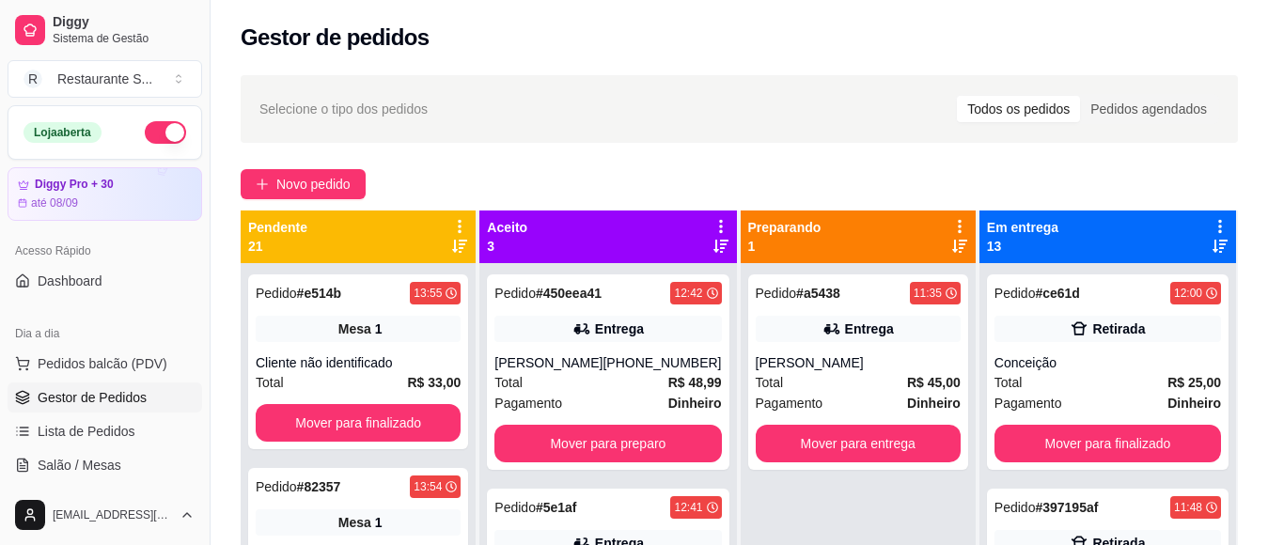
scroll to position [53, 0]
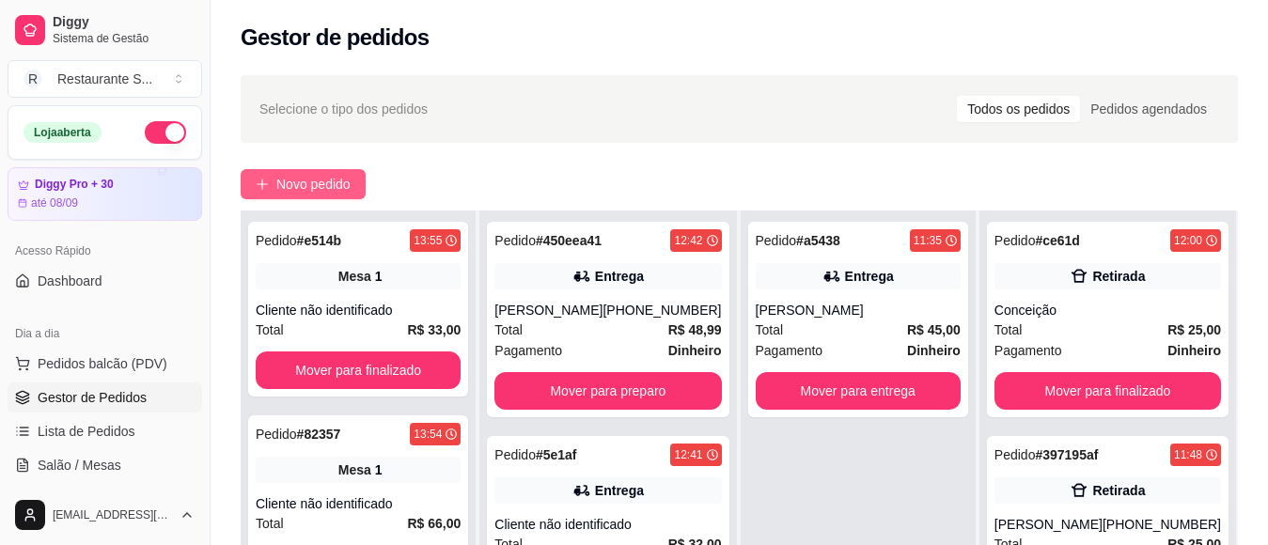
click at [288, 182] on span "Novo pedido" at bounding box center [313, 184] width 74 height 21
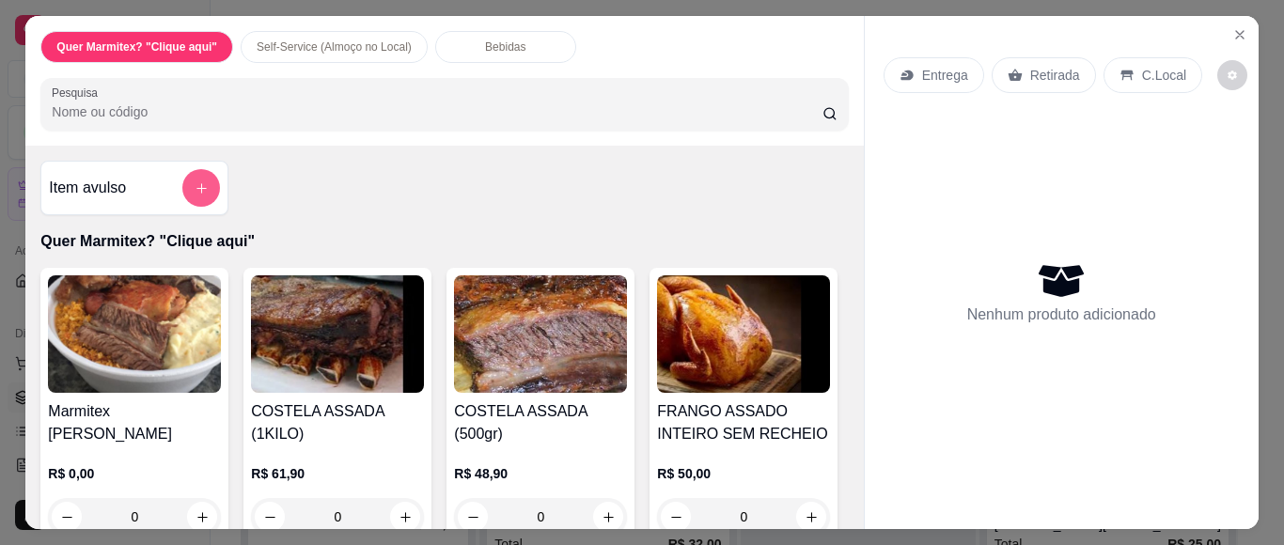
click at [195, 181] on icon "add-separate-item" at bounding box center [202, 188] width 14 height 14
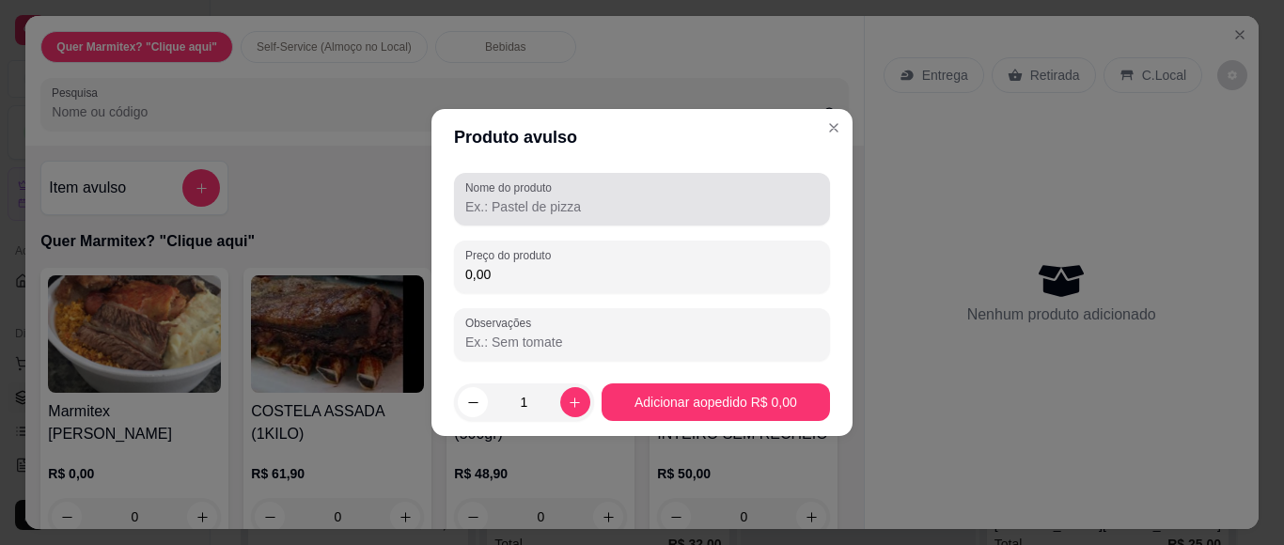
click at [556, 207] on input "Nome do produto" at bounding box center [641, 206] width 353 height 19
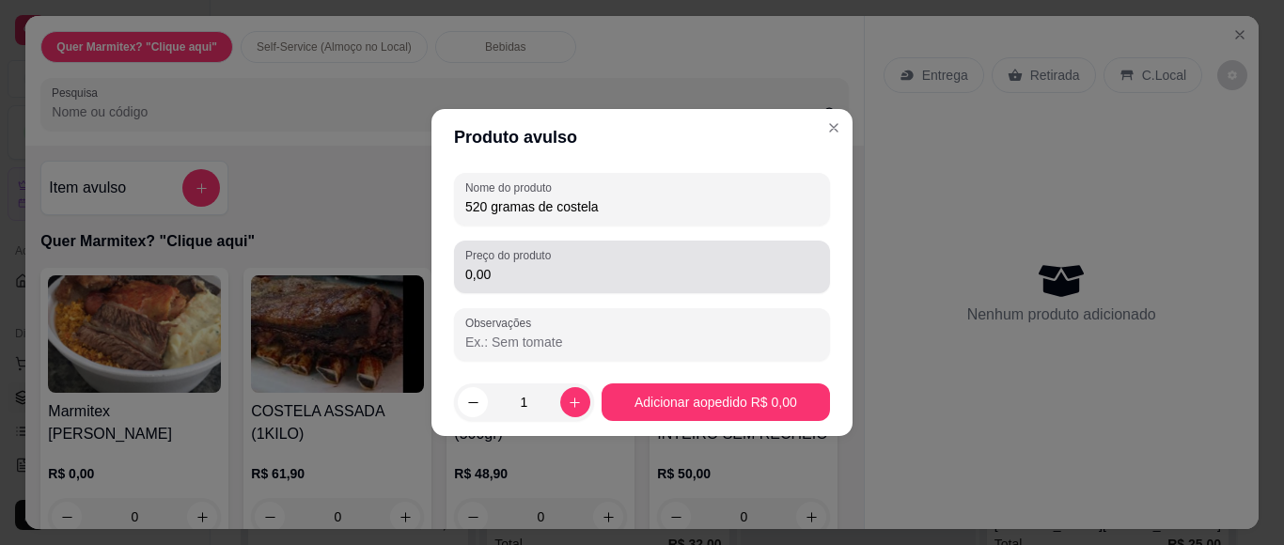
type input "520 gramas de costela"
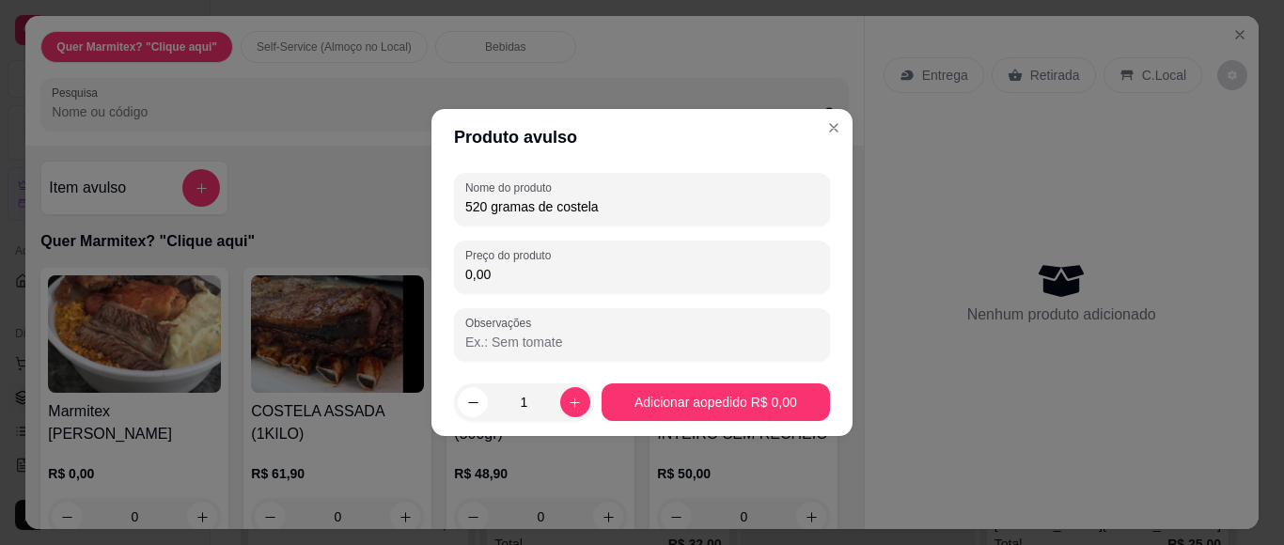
drag, startPoint x: 507, startPoint y: 273, endPoint x: 473, endPoint y: 270, distance: 33.9
click at [476, 271] on input "0,00" at bounding box center [641, 274] width 353 height 19
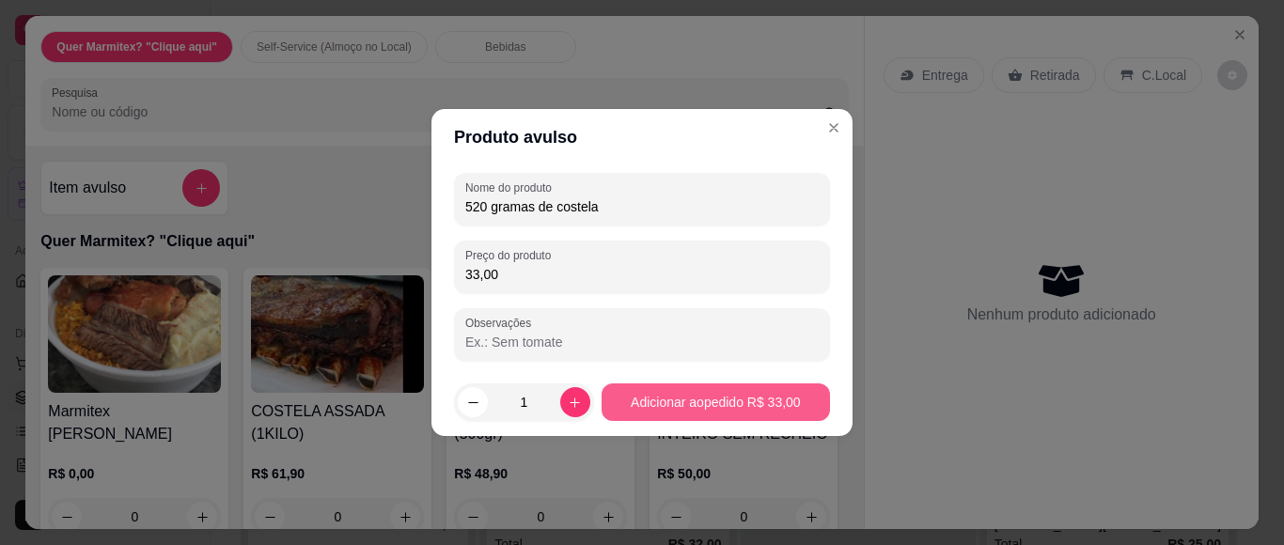
type input "33,00"
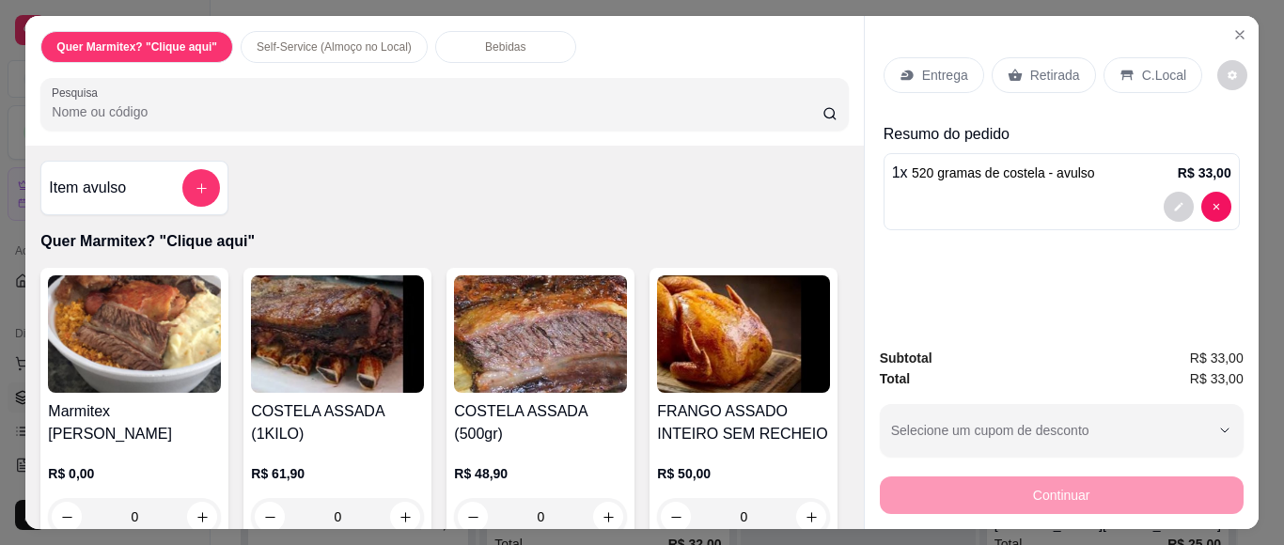
click at [1030, 66] on p "Retirada" at bounding box center [1055, 75] width 50 height 19
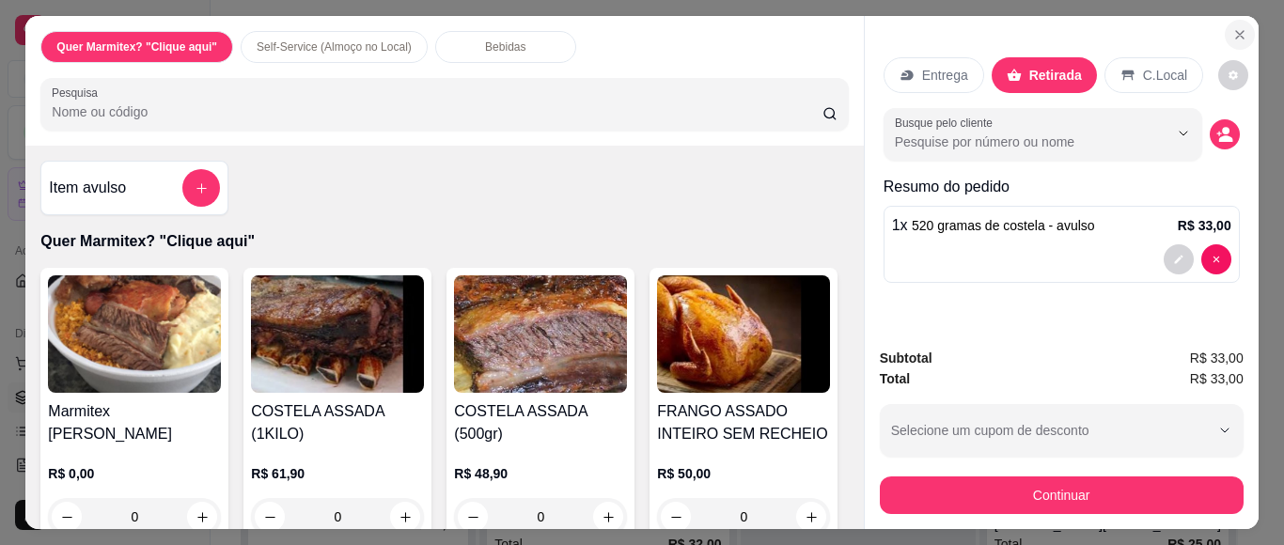
click at [1235, 37] on button "Close" at bounding box center [1239, 35] width 30 height 30
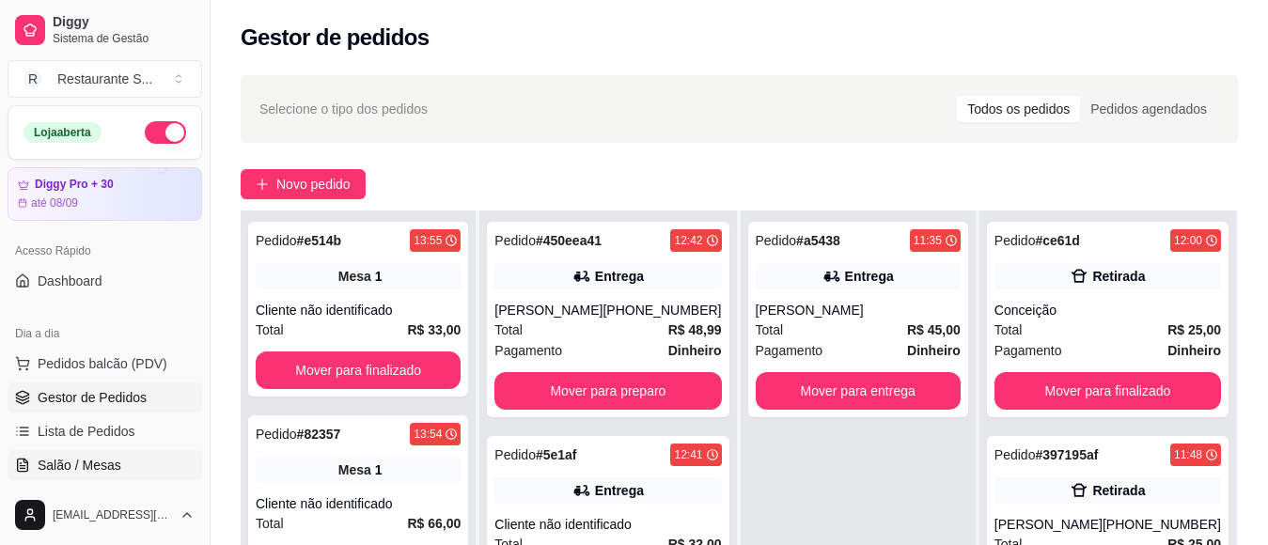
click at [125, 465] on link "Salão / Mesas" at bounding box center [105, 465] width 195 height 30
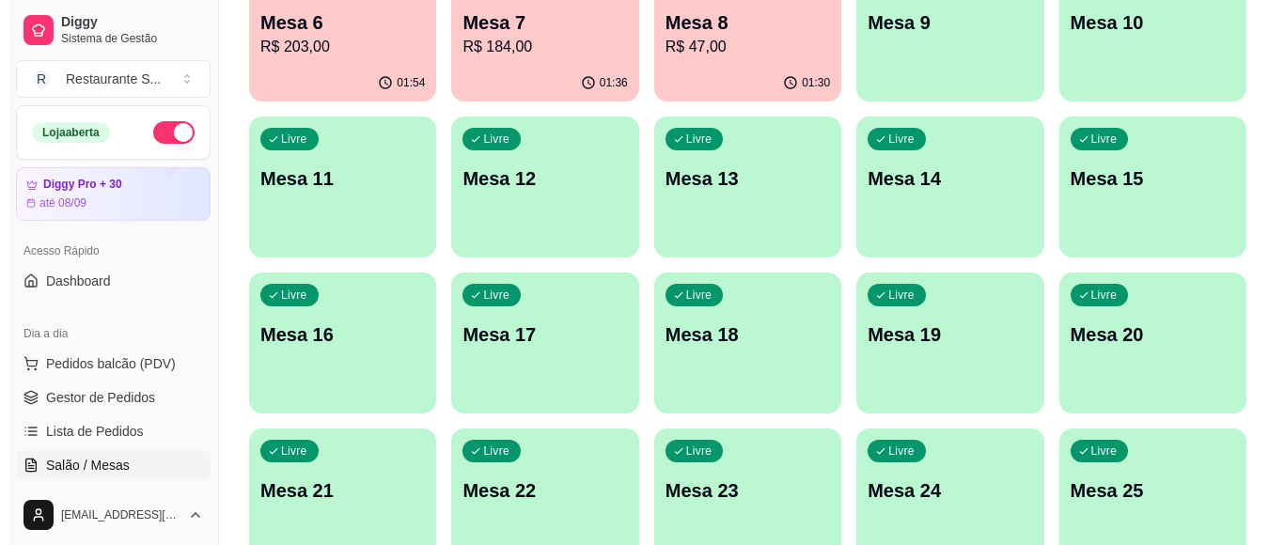
scroll to position [439, 0]
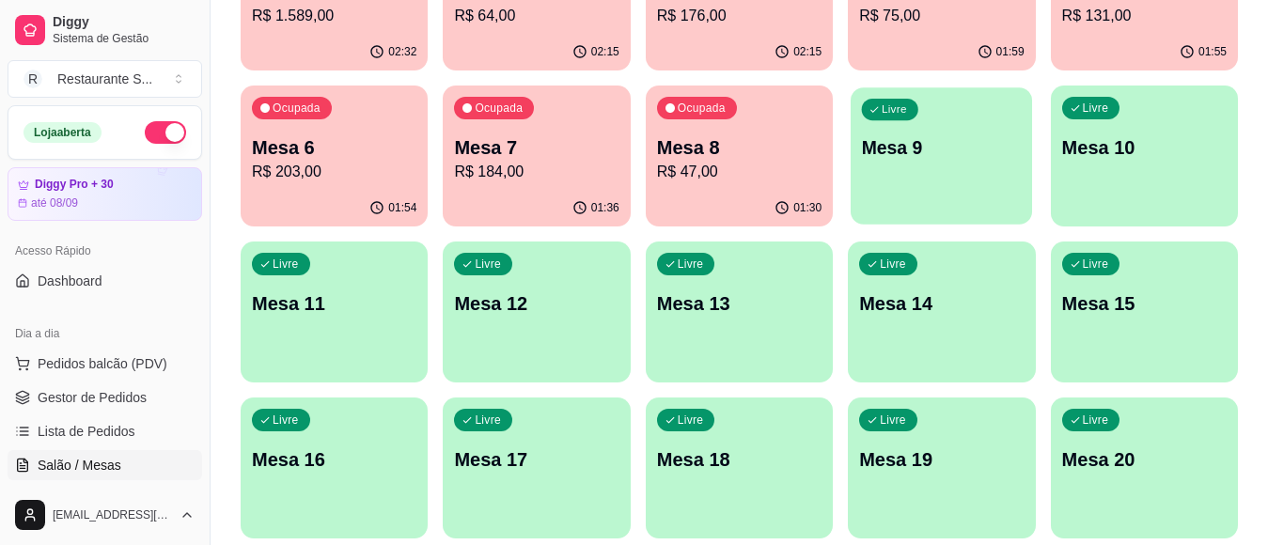
click at [869, 161] on div "Livre Mesa 9" at bounding box center [940, 144] width 181 height 115
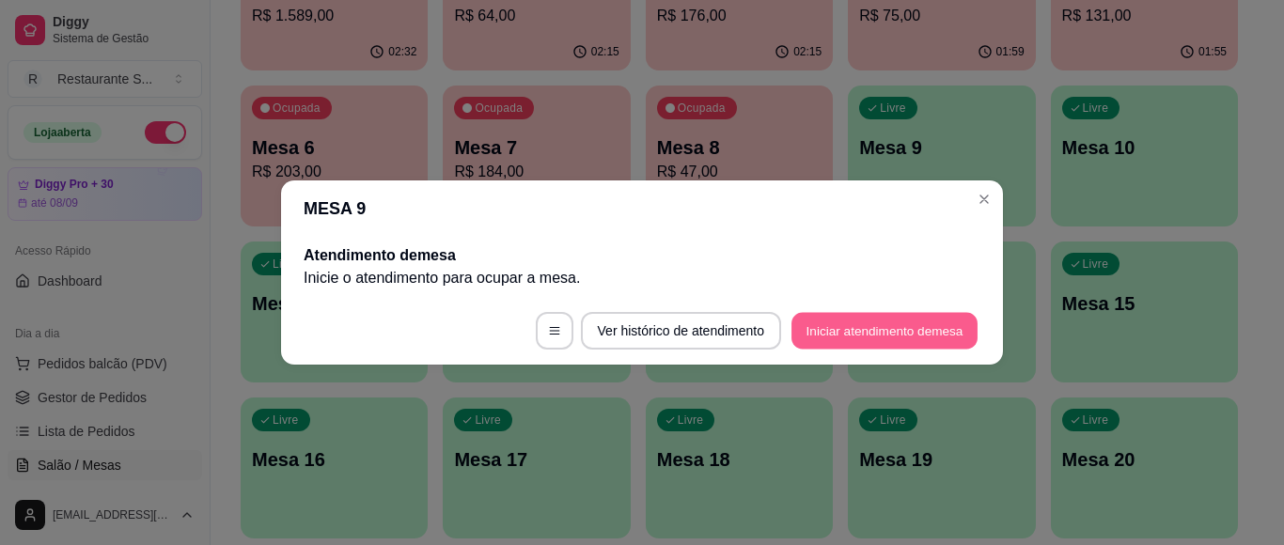
click at [836, 321] on button "Iniciar atendimento de mesa" at bounding box center [884, 331] width 186 height 37
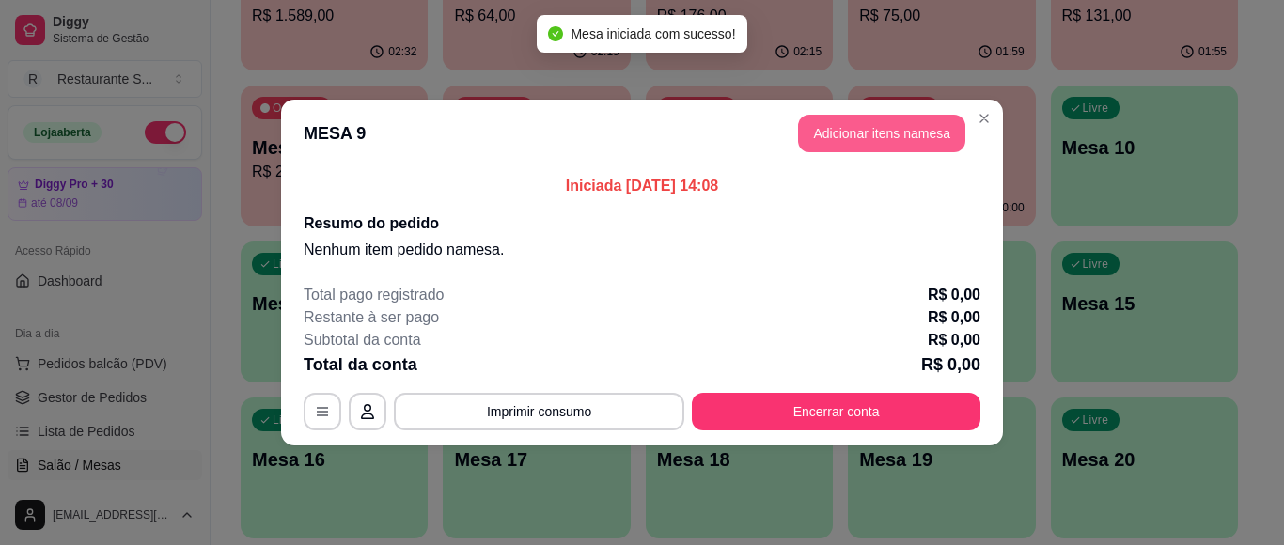
click at [894, 125] on button "Adicionar itens na mesa" at bounding box center [881, 134] width 167 height 38
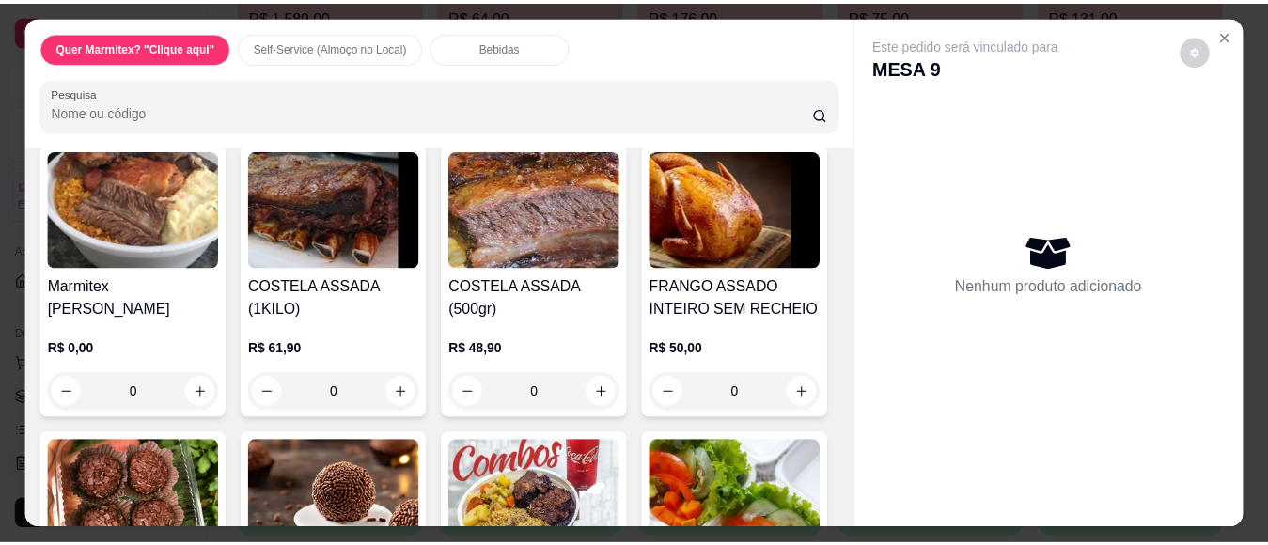
scroll to position [0, 0]
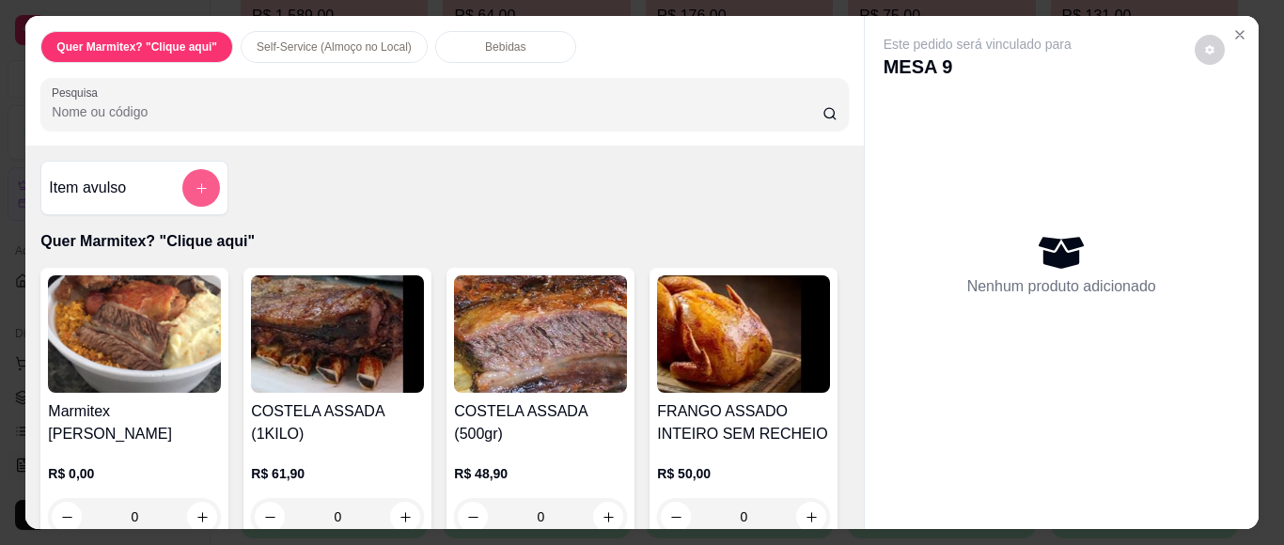
click at [195, 186] on icon "add-separate-item" at bounding box center [202, 188] width 14 height 14
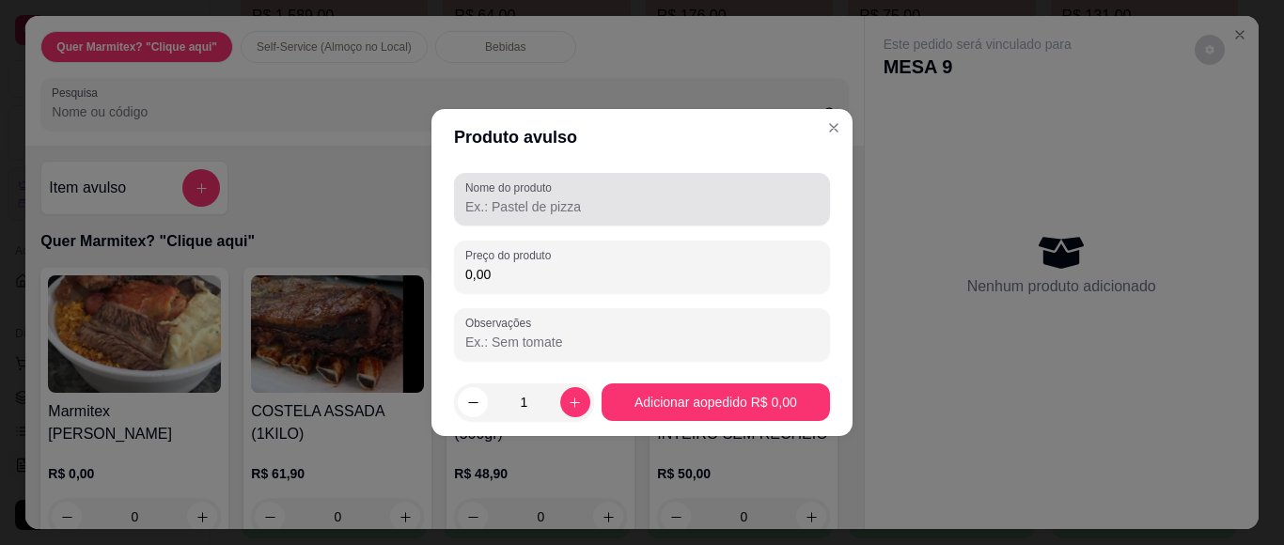
click at [570, 207] on input "Nome do produto" at bounding box center [641, 206] width 353 height 19
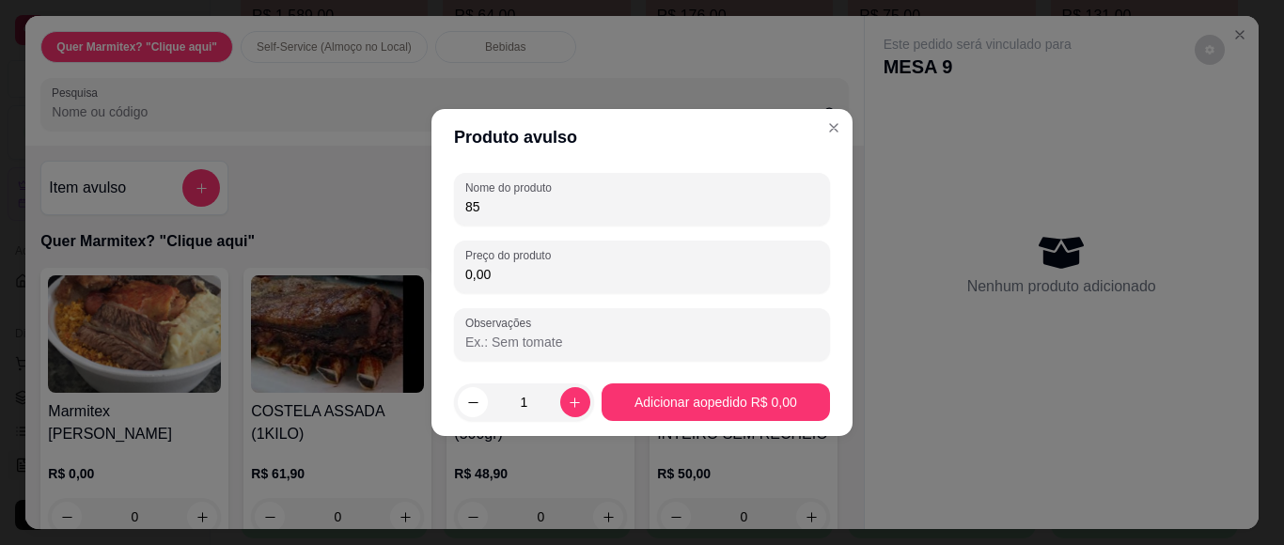
type input "8"
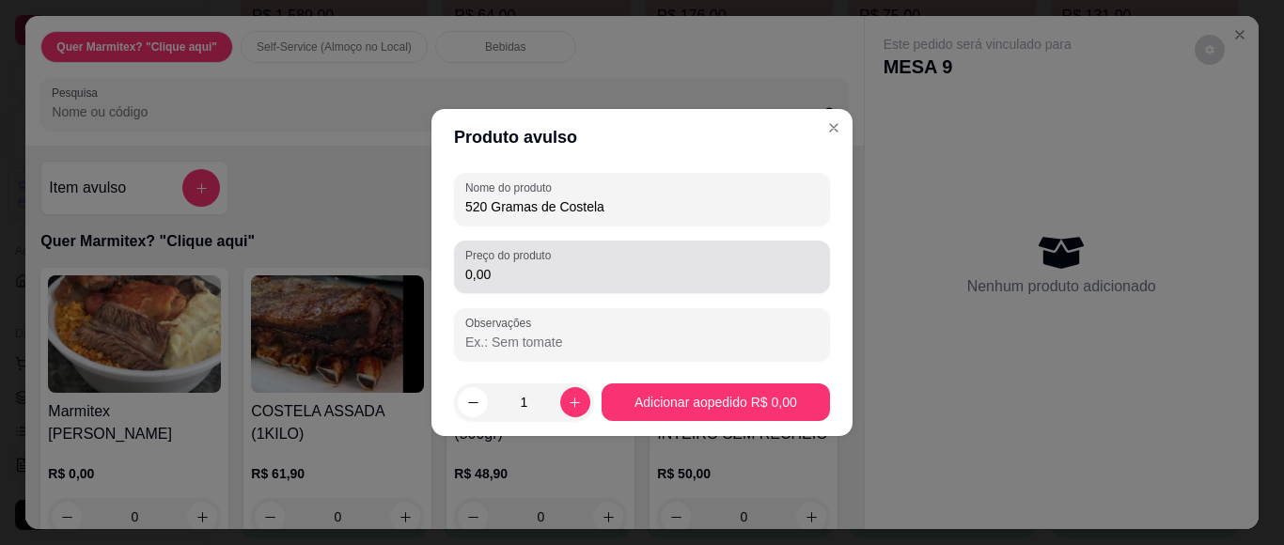
type input "520 Gramas de Costela"
click at [491, 276] on input "0,00" at bounding box center [641, 274] width 353 height 19
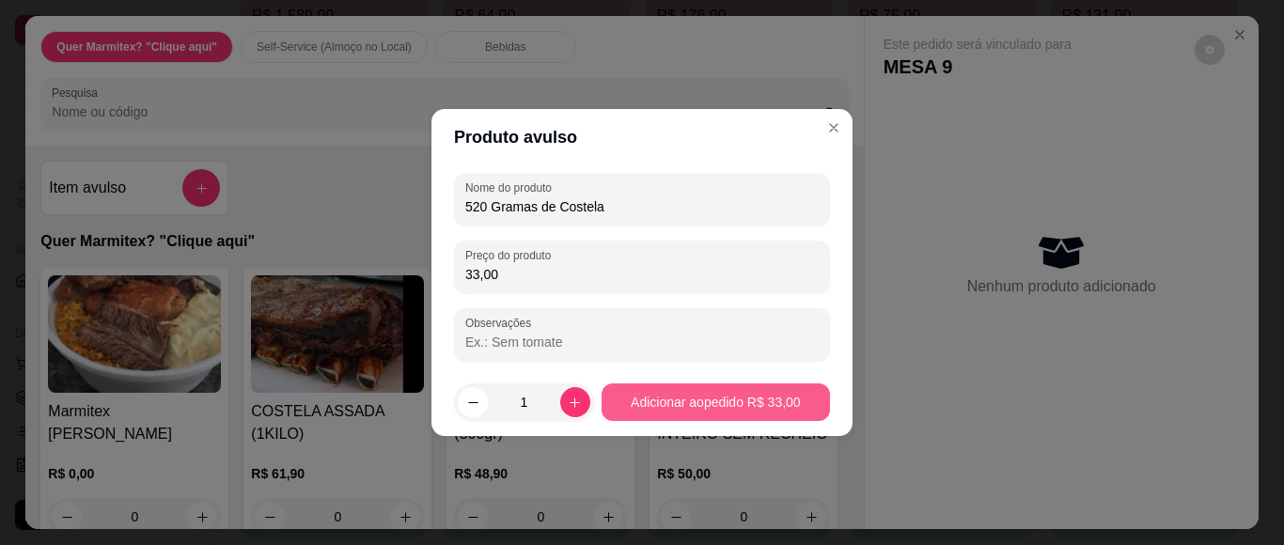
type input "33,00"
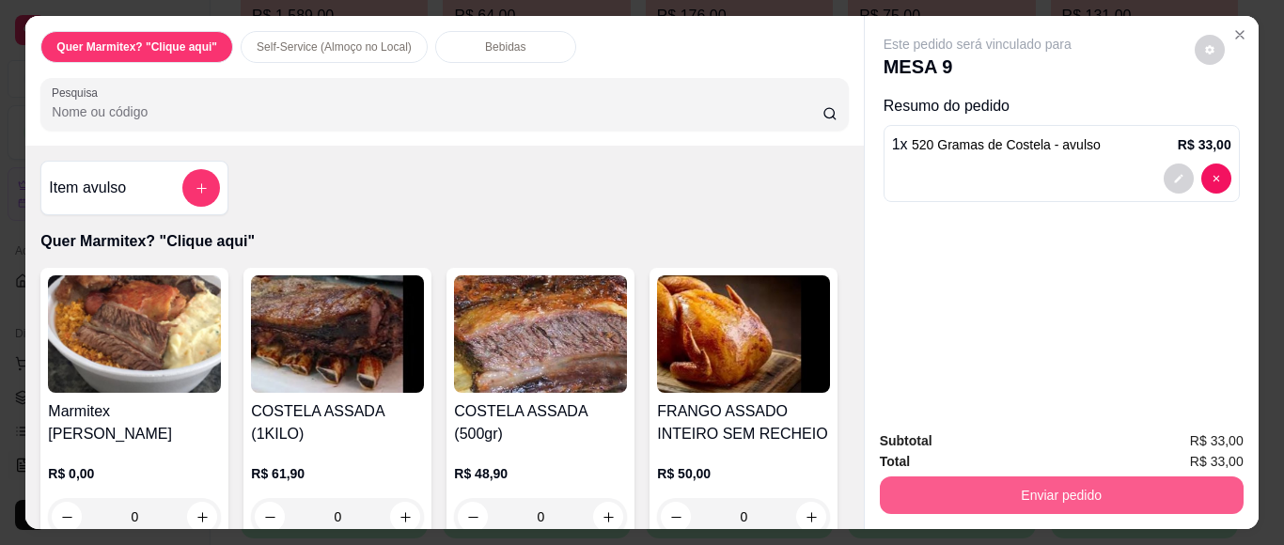
click at [1021, 490] on button "Enviar pedido" at bounding box center [1062, 495] width 364 height 38
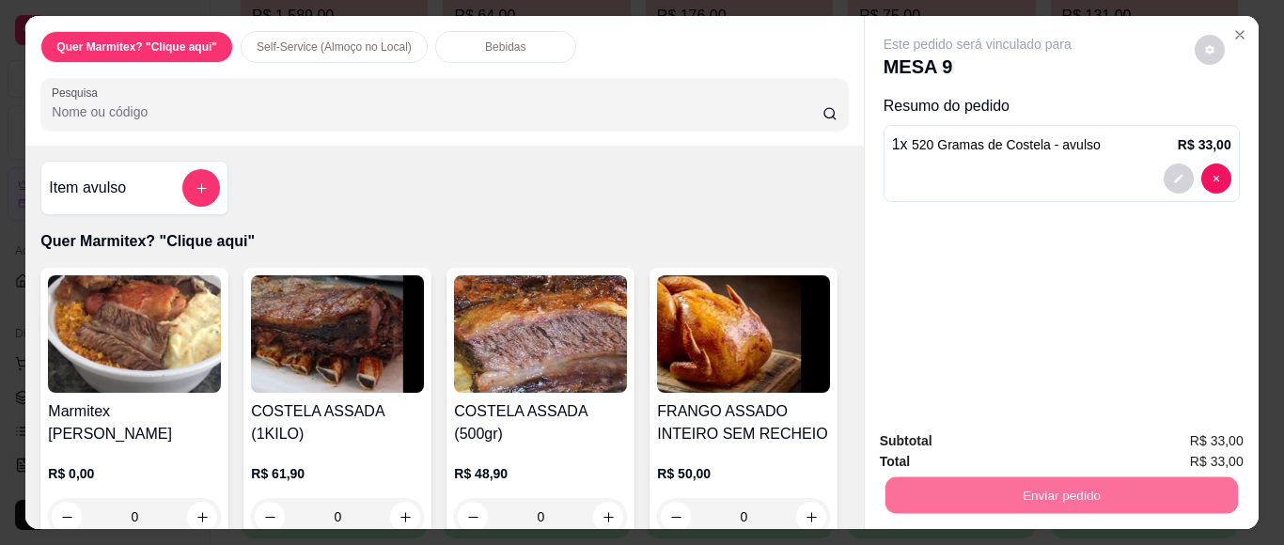
click at [947, 437] on button "Não registrar e enviar pedido" at bounding box center [998, 440] width 190 height 35
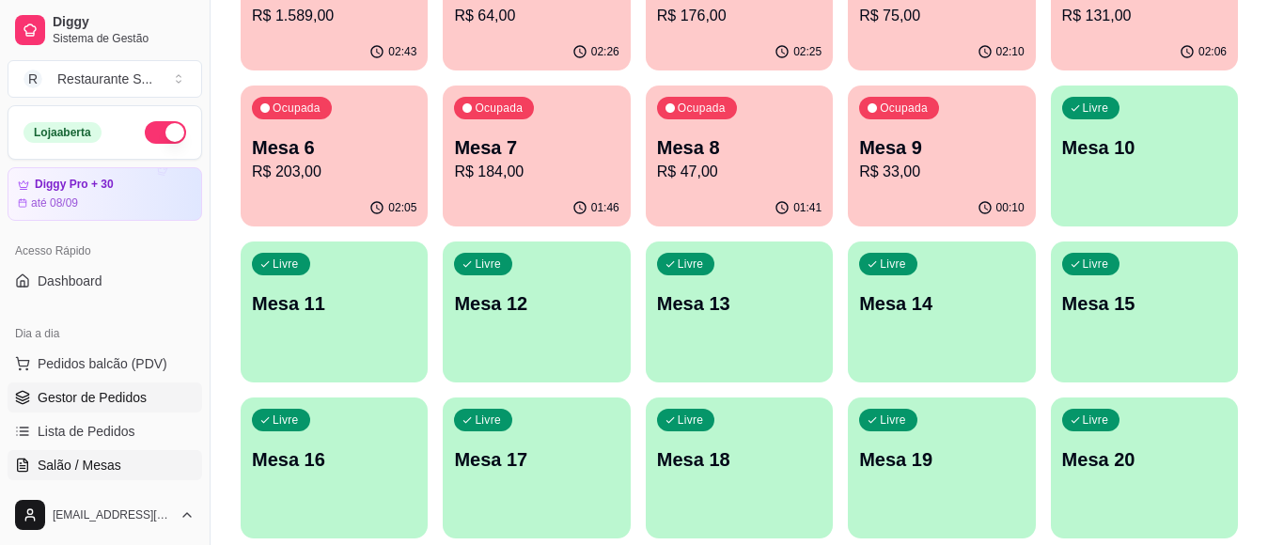
click at [114, 396] on span "Gestor de Pedidos" at bounding box center [92, 397] width 109 height 19
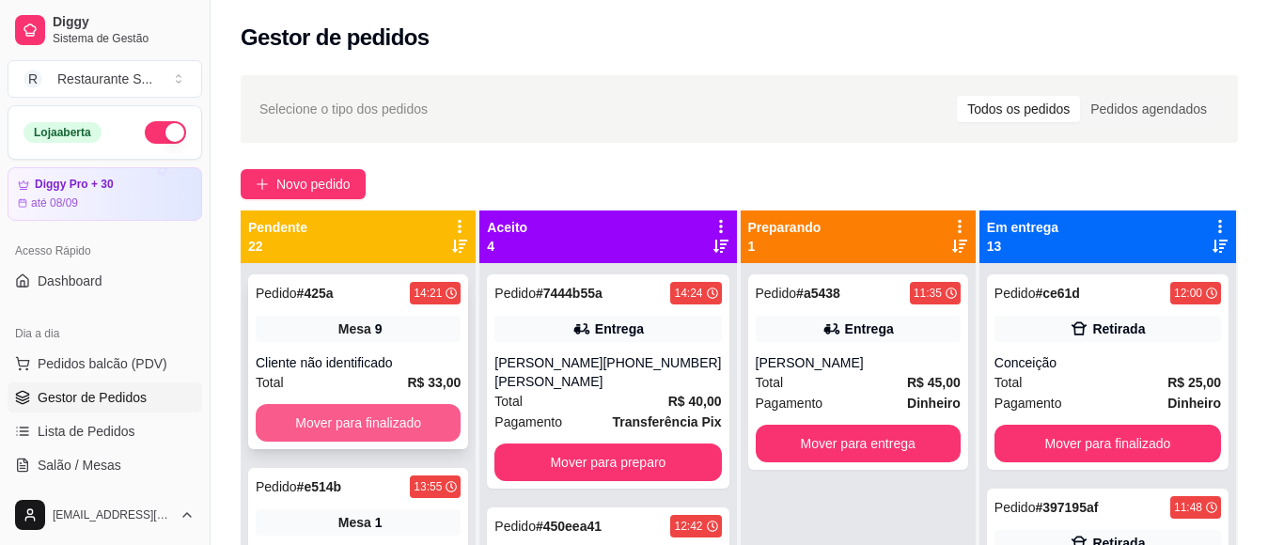
click at [398, 411] on button "Mover para finalizado" at bounding box center [358, 423] width 205 height 38
click at [398, 411] on div "Mover para finalizado" at bounding box center [358, 423] width 205 height 38
click at [394, 424] on button "Mover para finalizado" at bounding box center [358, 423] width 205 height 38
click at [394, 424] on button "Mover para finalizado" at bounding box center [357, 423] width 199 height 37
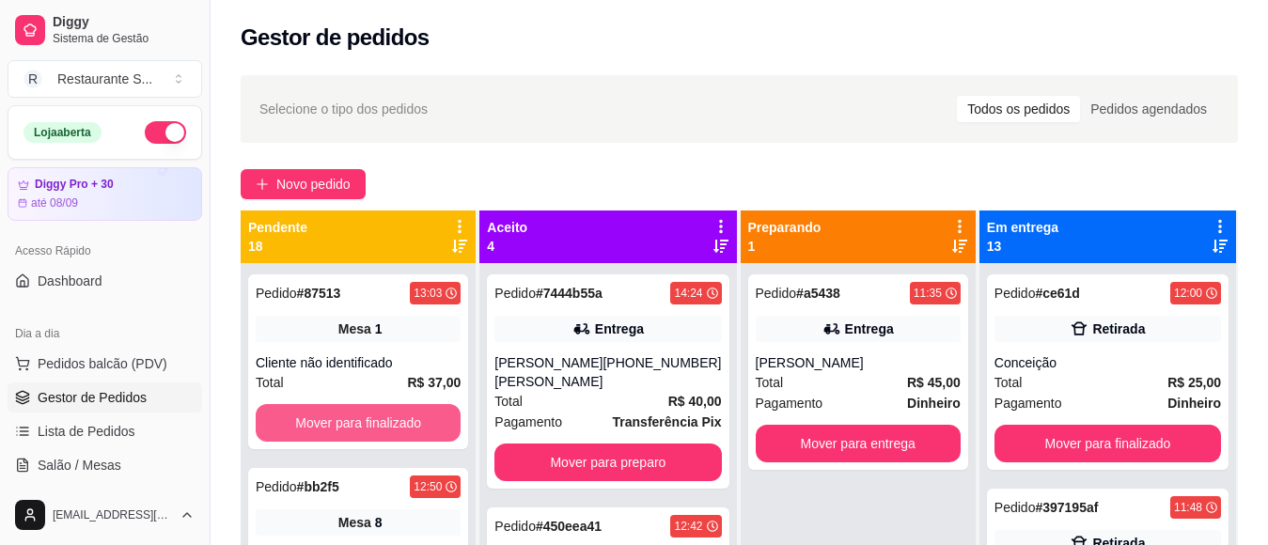
click at [394, 424] on button "Mover para finalizado" at bounding box center [358, 423] width 205 height 38
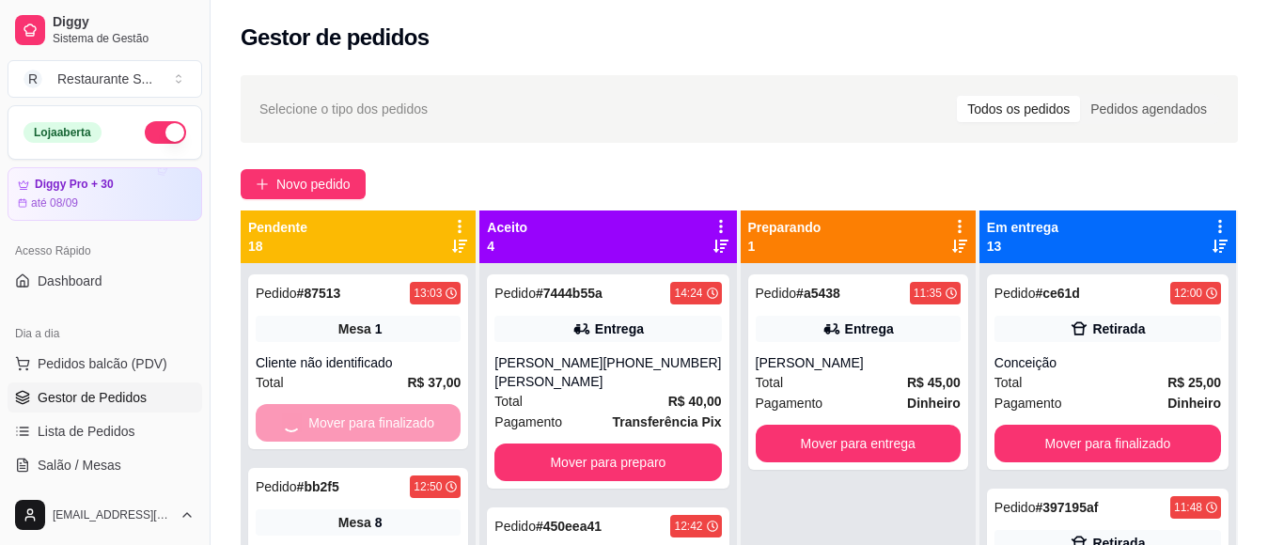
click at [394, 424] on div "Mover para finalizado" at bounding box center [358, 423] width 205 height 38
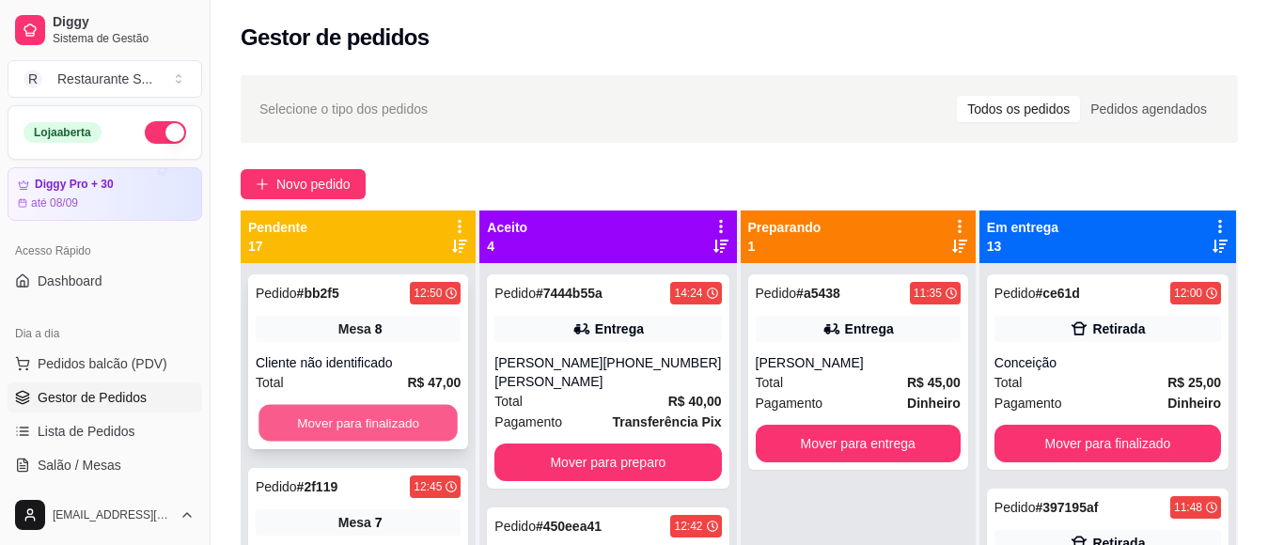
click at [426, 408] on button "Mover para finalizado" at bounding box center [357, 423] width 199 height 37
click at [426, 408] on div "Mover para finalizado" at bounding box center [358, 423] width 205 height 38
click at [406, 419] on button "Mover para finalizado" at bounding box center [358, 423] width 205 height 38
click at [411, 421] on button "Mover para finalizado" at bounding box center [358, 423] width 205 height 38
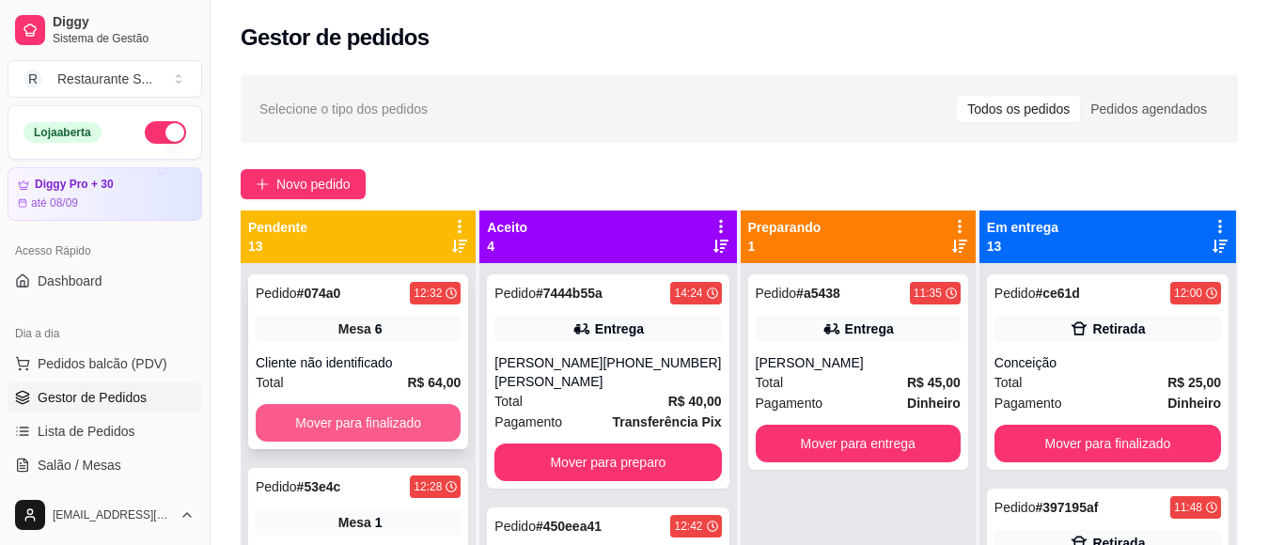
click at [411, 419] on button "Mover para finalizado" at bounding box center [358, 423] width 205 height 38
click at [398, 416] on button "Mover para finalizado" at bounding box center [358, 423] width 205 height 38
click at [398, 419] on button "Mover para finalizado" at bounding box center [358, 423] width 205 height 38
click at [397, 419] on button "Mover para finalizado" at bounding box center [358, 423] width 205 height 38
click at [394, 425] on button "Mover para finalizado" at bounding box center [357, 423] width 199 height 37
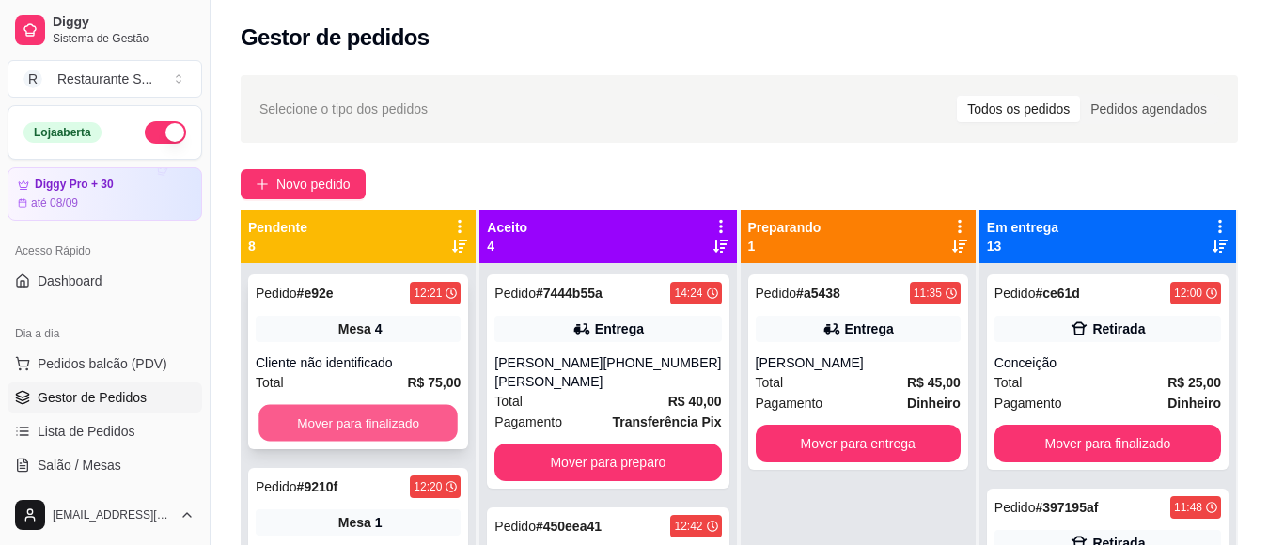
click at [393, 420] on button "Mover para finalizado" at bounding box center [357, 423] width 199 height 37
click at [395, 419] on button "Mover para finalizado" at bounding box center [358, 423] width 205 height 38
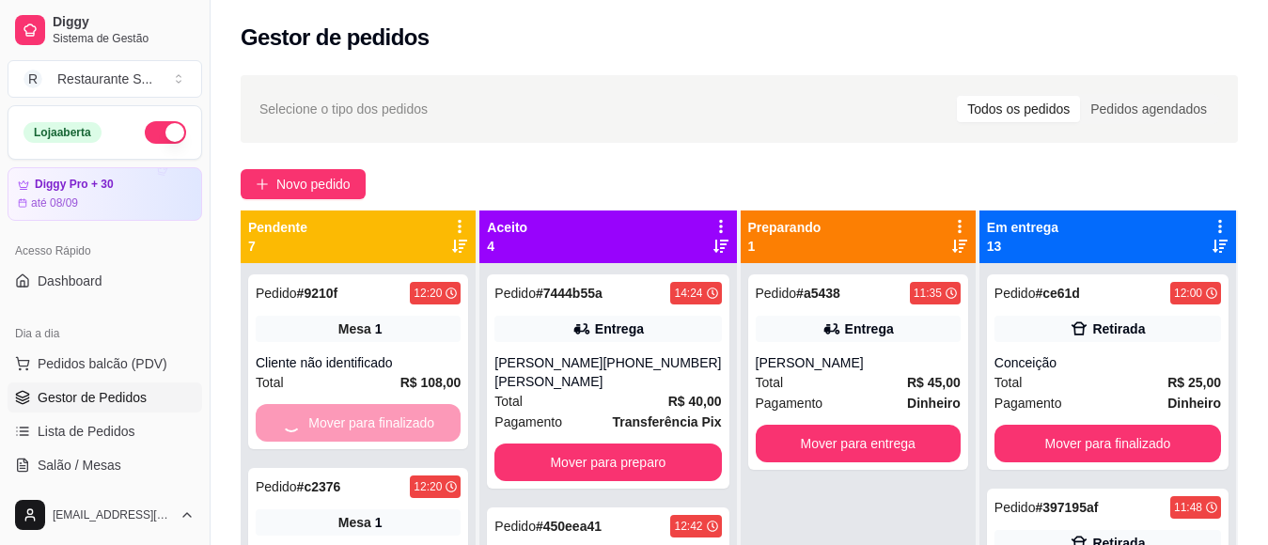
click at [395, 419] on div "Mover para finalizado" at bounding box center [358, 423] width 205 height 38
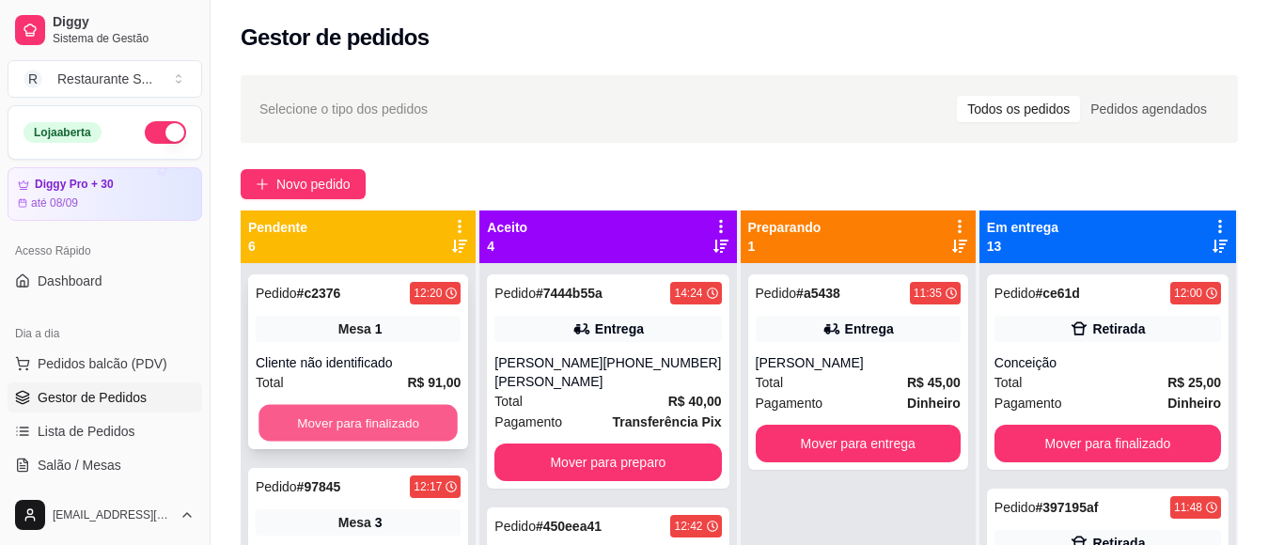
click at [415, 414] on button "Mover para finalizado" at bounding box center [357, 423] width 199 height 37
click at [415, 414] on button "Mover para finalizado" at bounding box center [358, 423] width 205 height 38
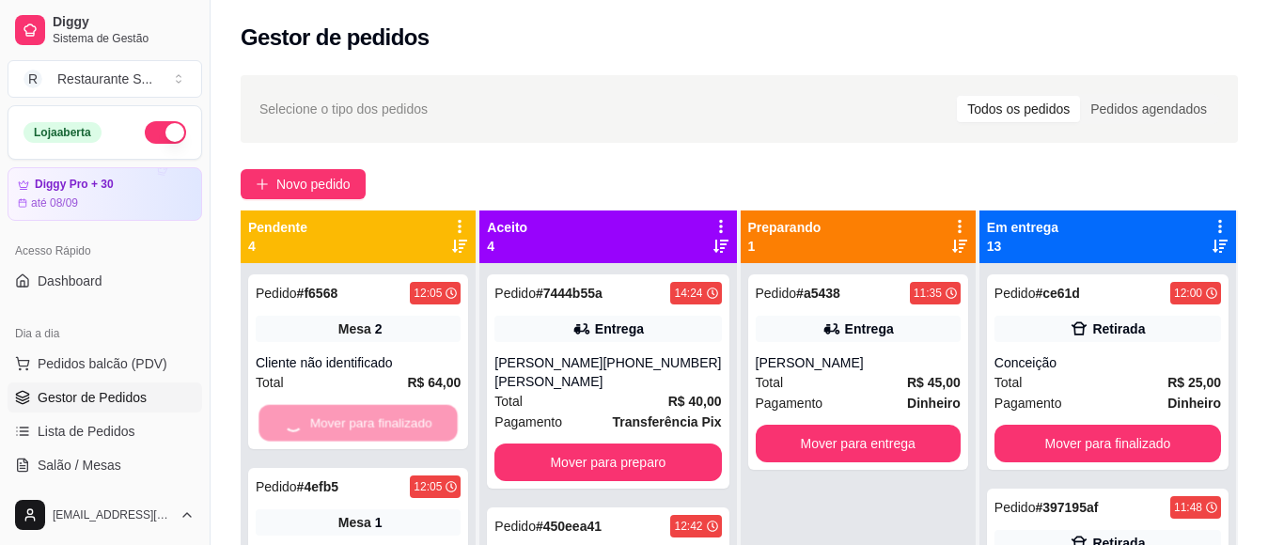
click at [415, 414] on div "Mover para finalizado" at bounding box center [358, 423] width 205 height 38
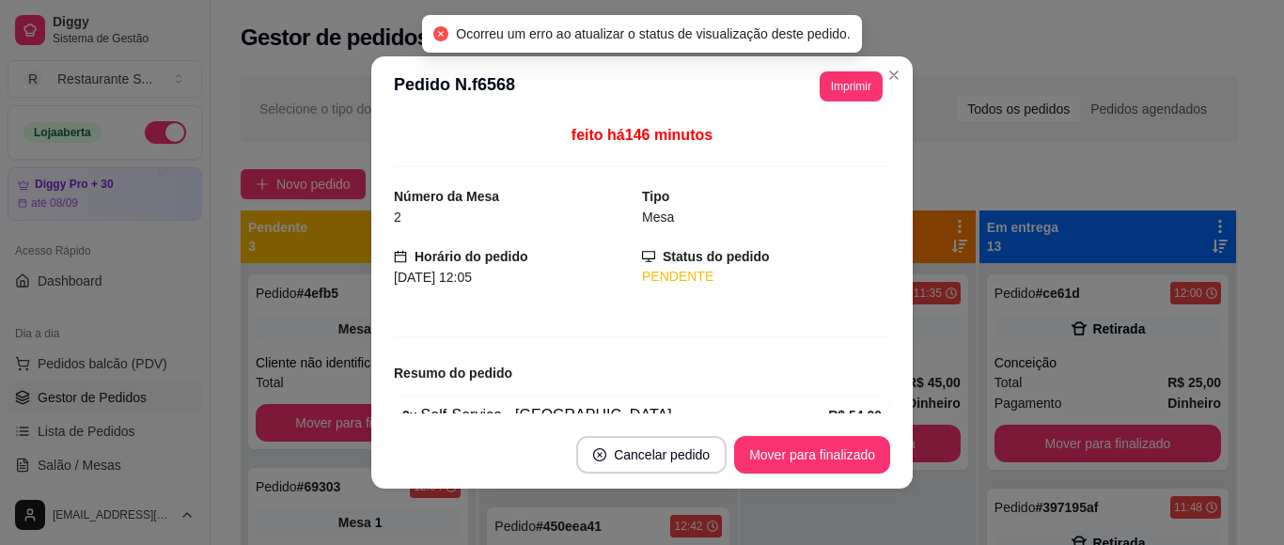
click at [346, 123] on div "Selecione o tipo dos pedidos Todos os pedidos Pedidos agendados" at bounding box center [738, 109] width 959 height 30
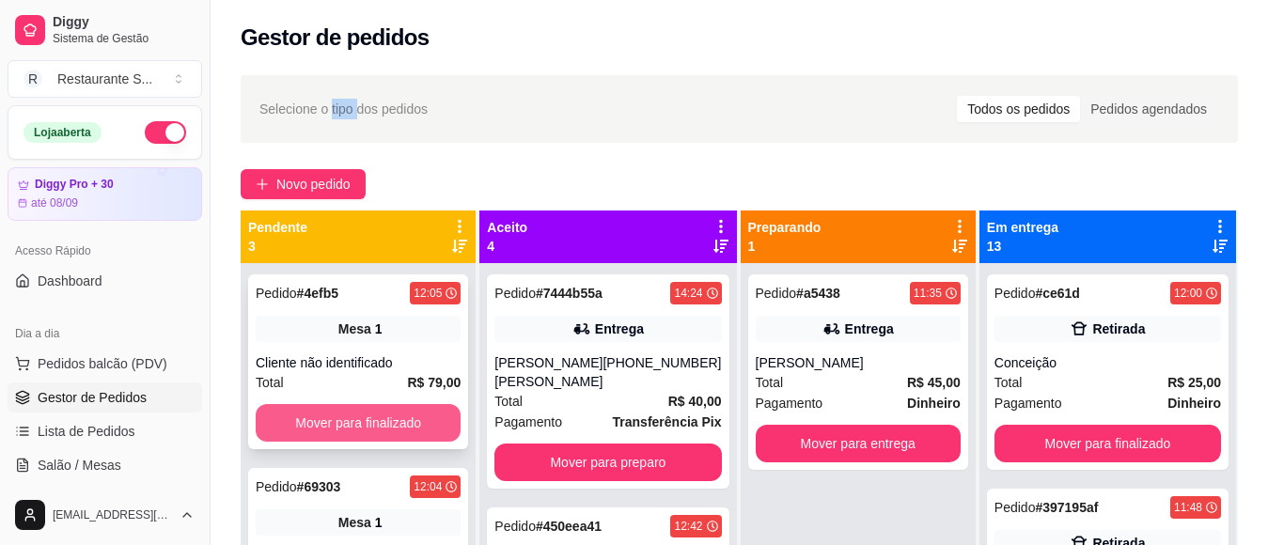
click at [388, 416] on button "Mover para finalizado" at bounding box center [358, 423] width 205 height 38
click at [385, 420] on button "Mover para finalizado" at bounding box center [358, 423] width 205 height 38
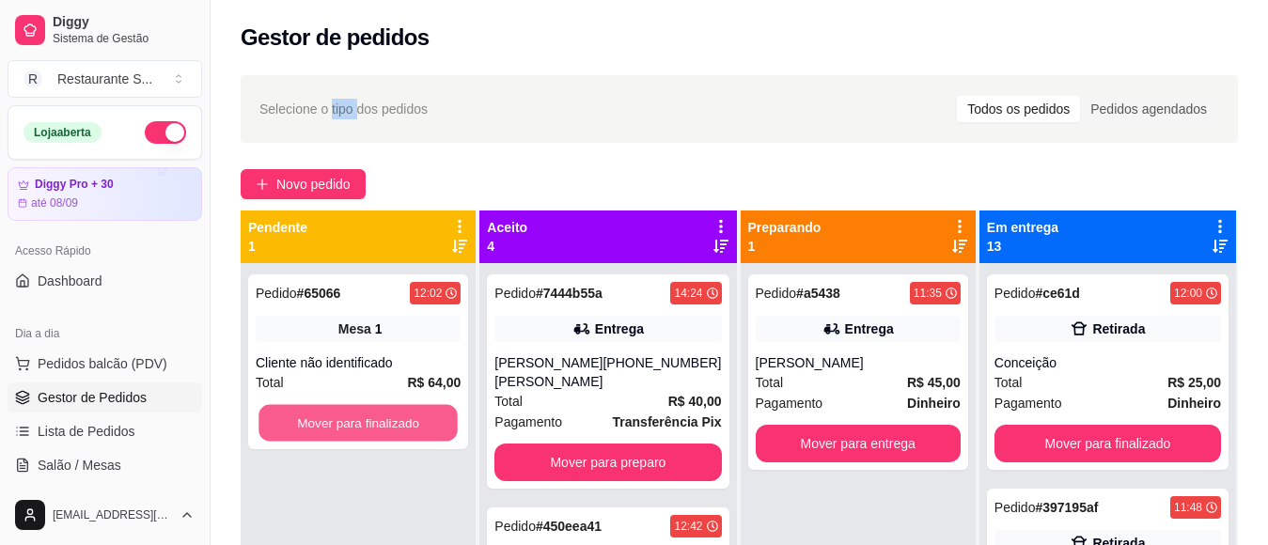
click at [385, 420] on button "Mover para finalizado" at bounding box center [357, 423] width 199 height 37
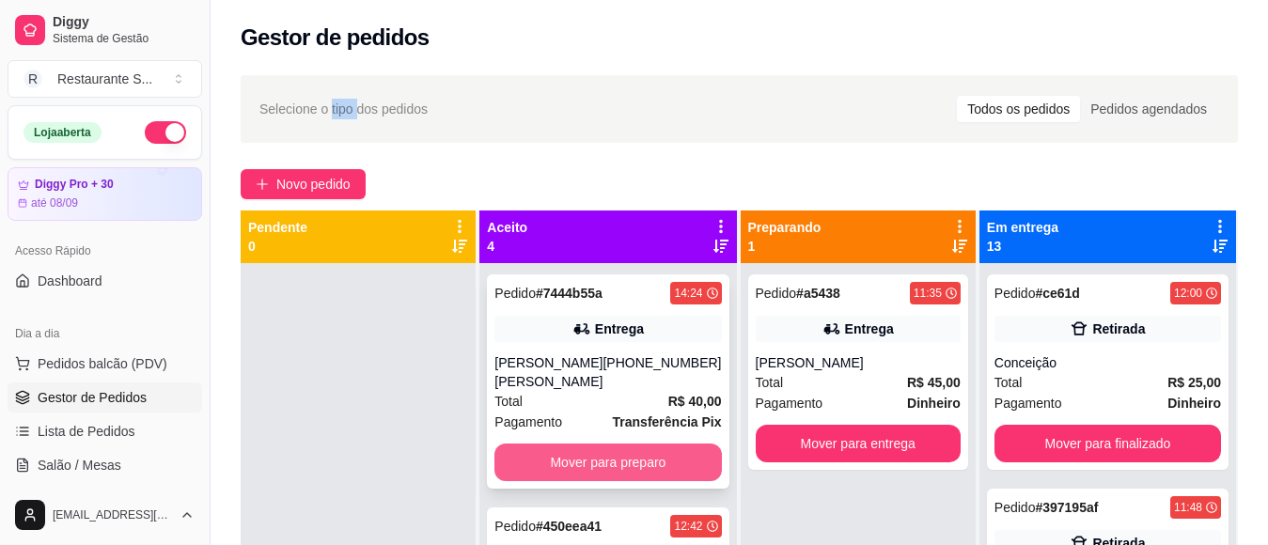
click at [548, 448] on button "Mover para preparo" at bounding box center [607, 463] width 226 height 38
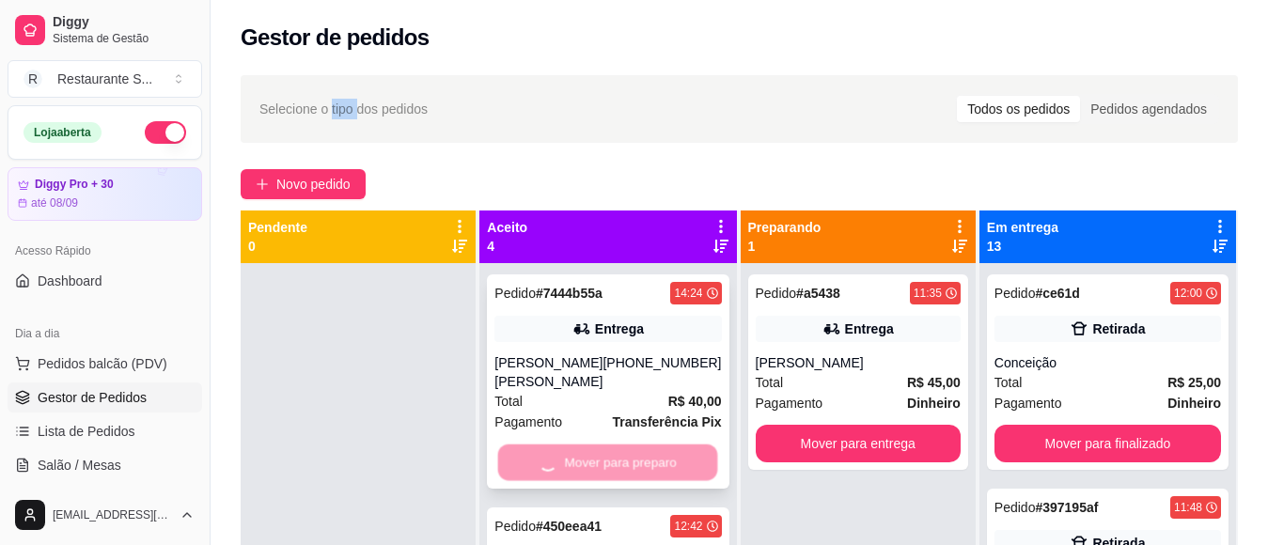
click at [548, 448] on div "Mover para preparo" at bounding box center [607, 463] width 226 height 38
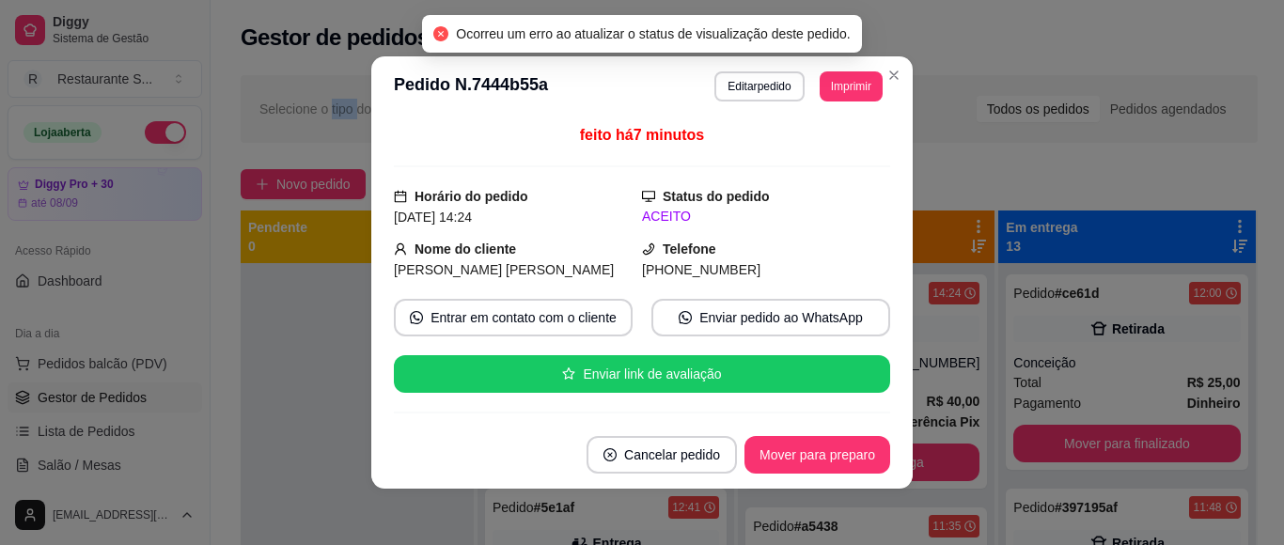
click at [976, 18] on div "Gestor de pedidos" at bounding box center [749, 32] width 1077 height 64
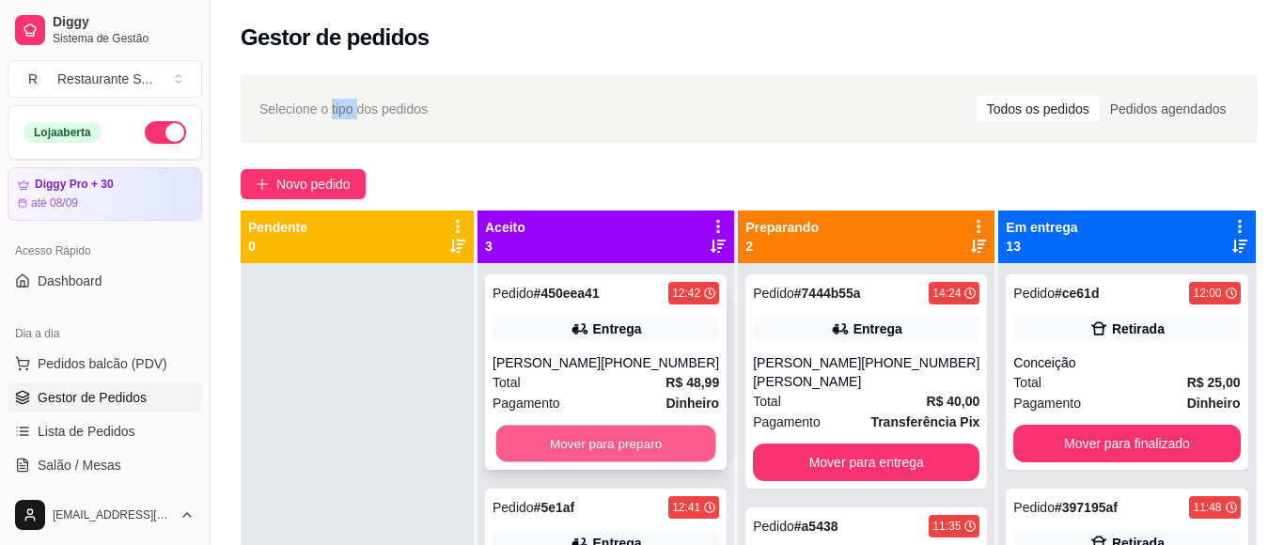
click at [616, 440] on button "Mover para preparo" at bounding box center [606, 444] width 220 height 37
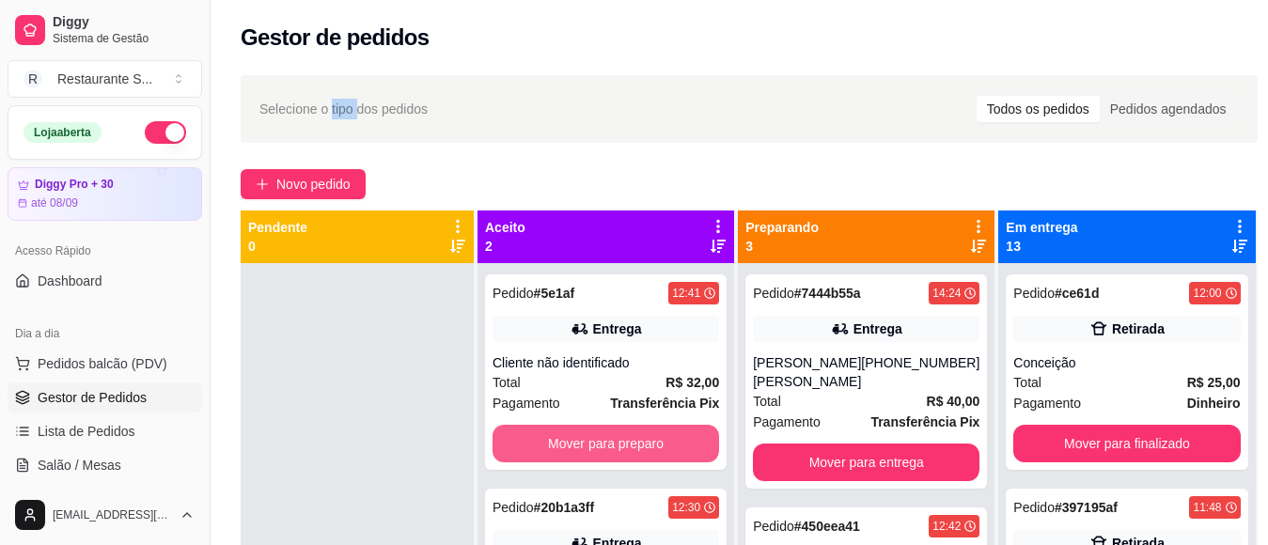
click at [616, 440] on button "Mover para preparo" at bounding box center [605, 444] width 226 height 38
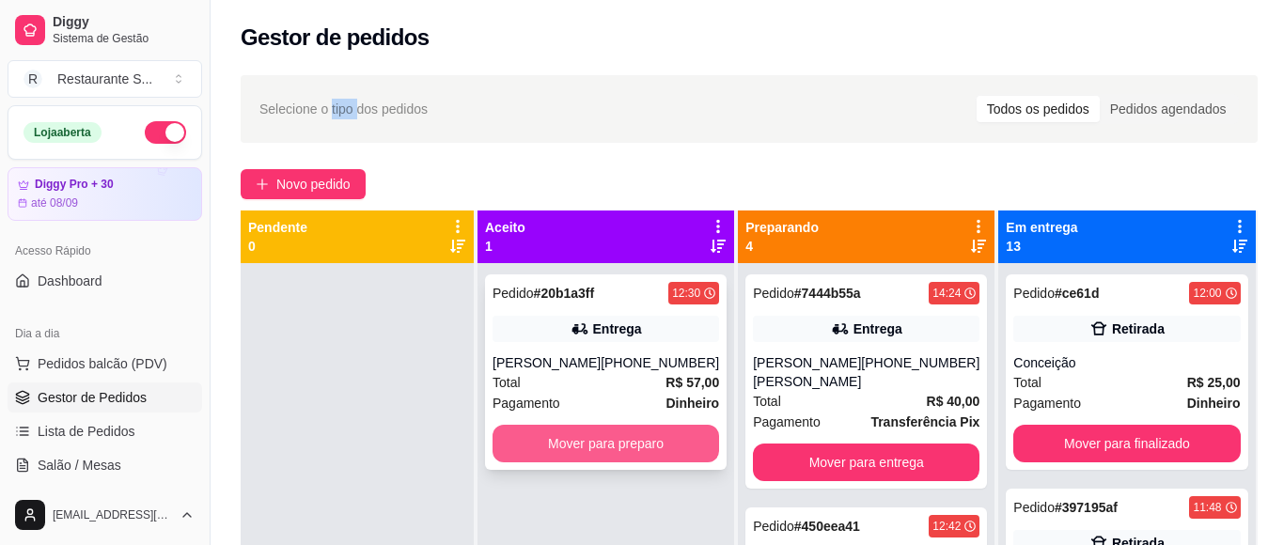
click at [613, 439] on button "Mover para preparo" at bounding box center [605, 444] width 226 height 38
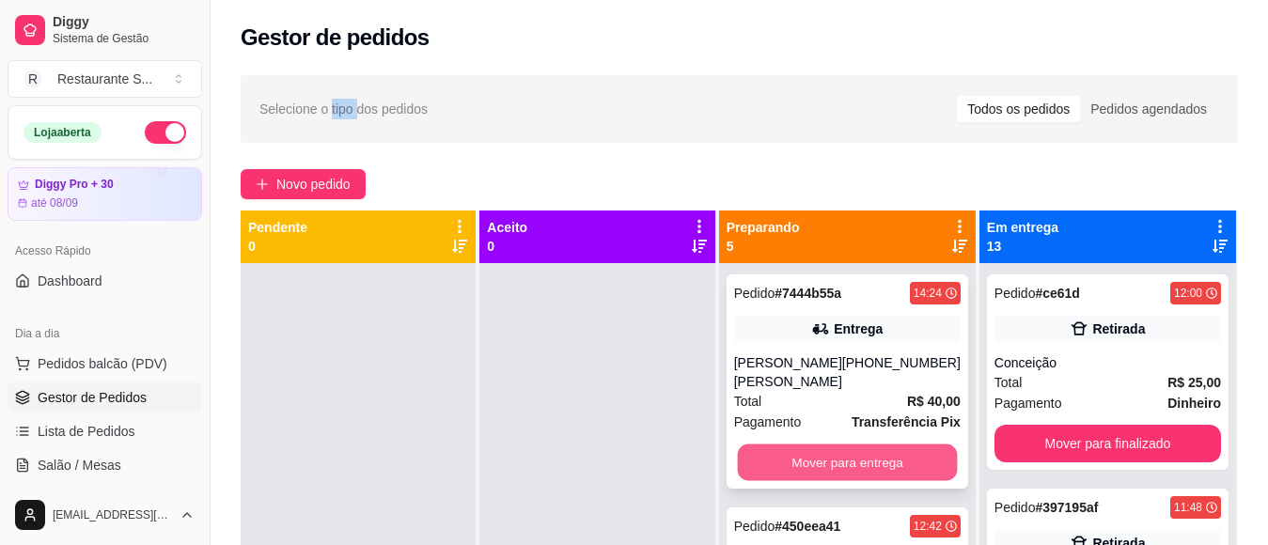
click at [903, 444] on button "Mover para entrega" at bounding box center [847, 462] width 220 height 37
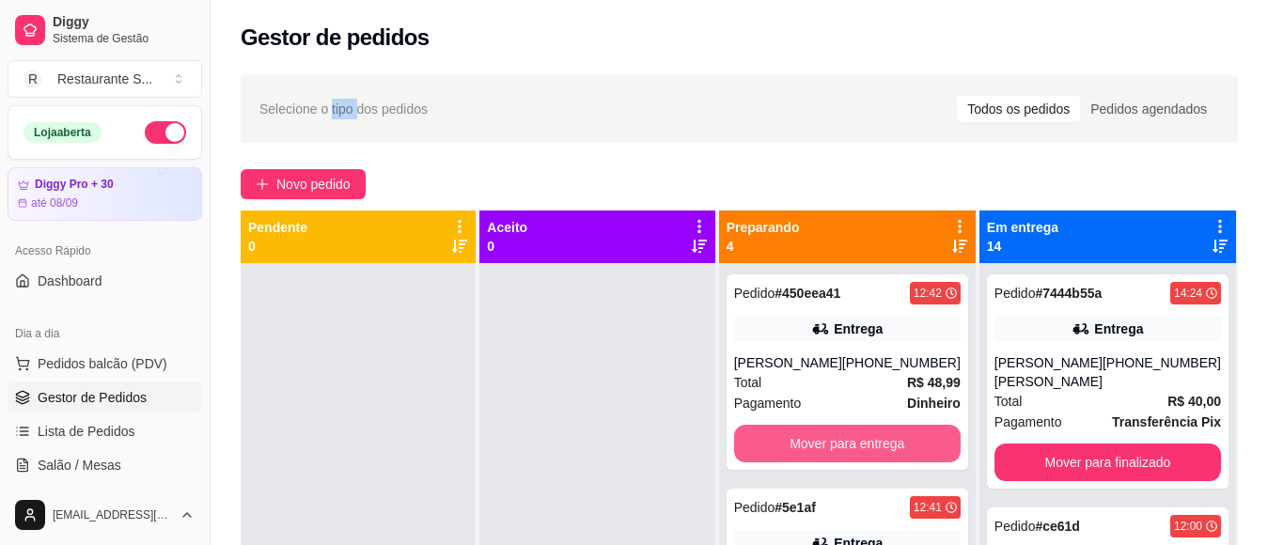
click at [903, 438] on button "Mover para entrega" at bounding box center [847, 444] width 226 height 38
click at [899, 438] on button "Mover para entrega" at bounding box center [847, 444] width 220 height 37
click at [896, 437] on button "Mover para entrega" at bounding box center [847, 444] width 226 height 38
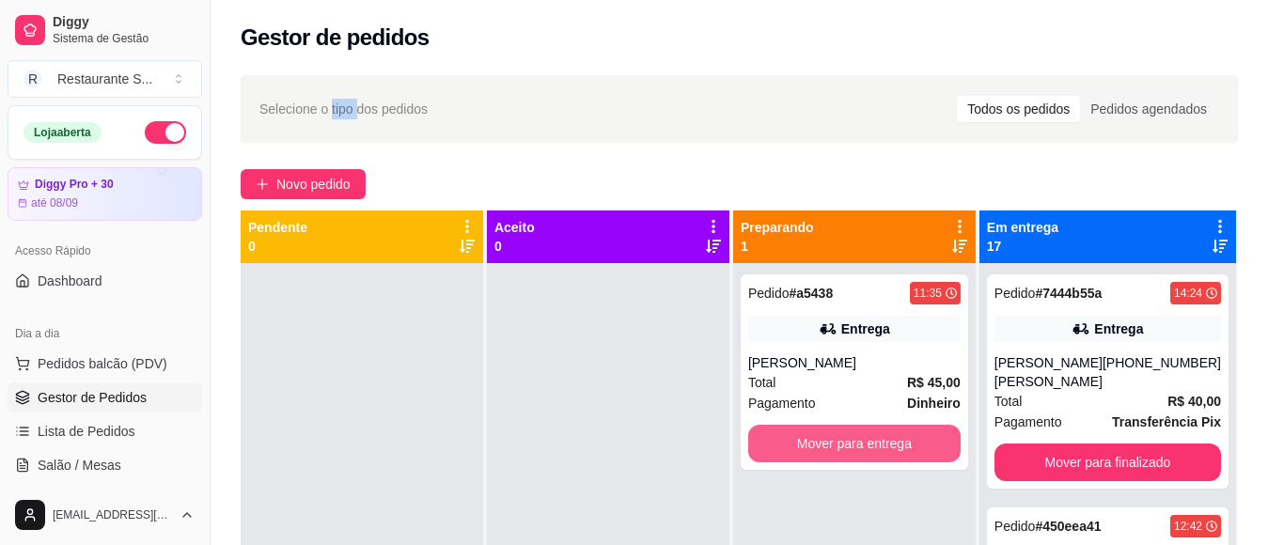
click at [896, 437] on button "Mover para entrega" at bounding box center [854, 444] width 212 height 38
click at [896, 437] on div "Mover para entrega" at bounding box center [854, 444] width 212 height 38
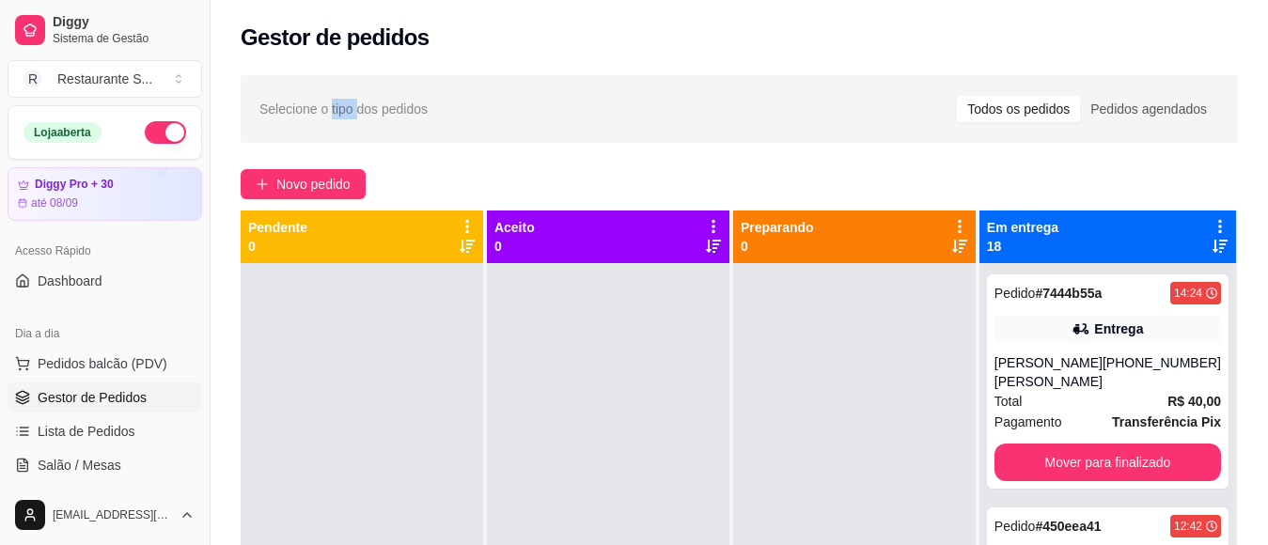
click at [149, 127] on button "button" at bounding box center [165, 132] width 41 height 23
click at [164, 127] on div at bounding box center [175, 132] width 23 height 23
click at [323, 186] on span "Novo pedido" at bounding box center [313, 184] width 74 height 21
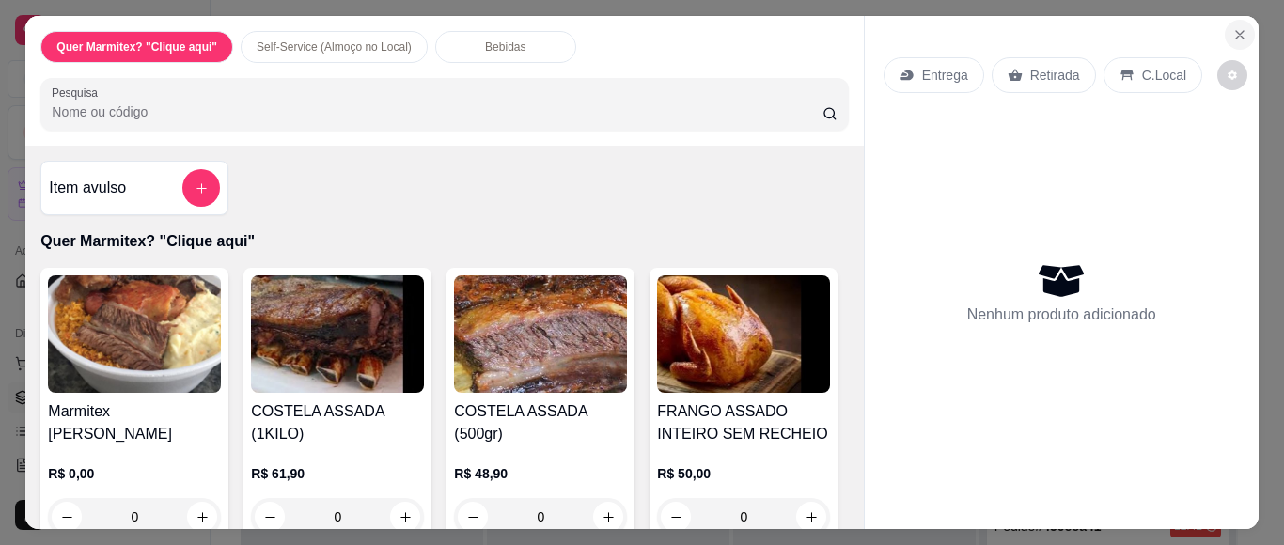
click at [1235, 27] on icon "Close" at bounding box center [1239, 34] width 15 height 15
